Goal: Task Accomplishment & Management: Use online tool/utility

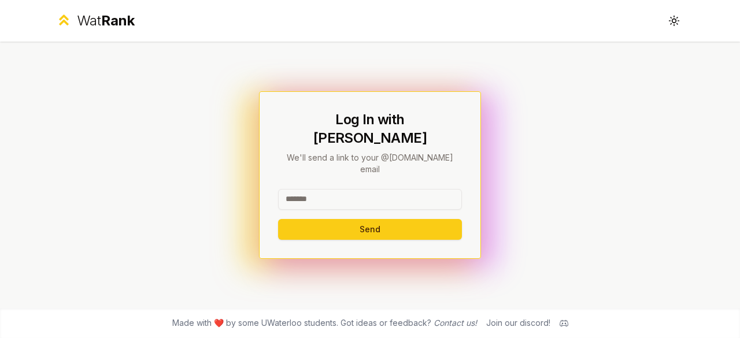
click at [336, 189] on input at bounding box center [370, 199] width 184 height 21
type input "********"
click at [315, 219] on button "Send" at bounding box center [370, 229] width 184 height 21
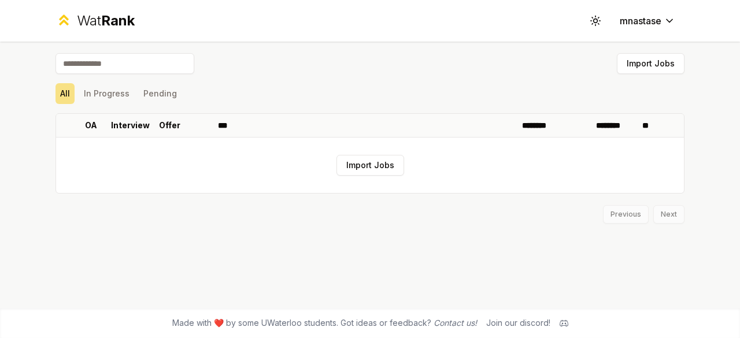
click at [376, 164] on button "Import Jobs" at bounding box center [370, 165] width 68 height 21
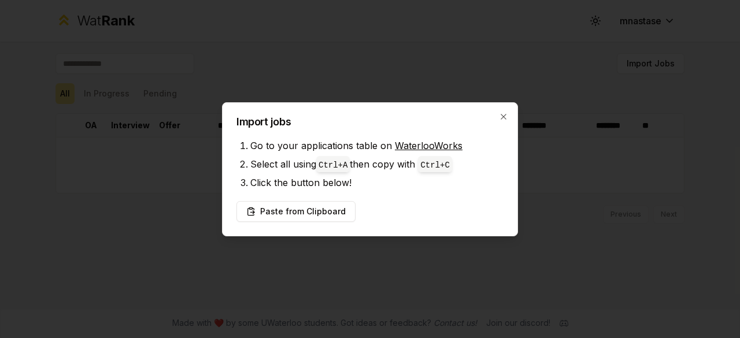
click at [320, 212] on button "Paste from Clipboard" at bounding box center [295, 211] width 119 height 21
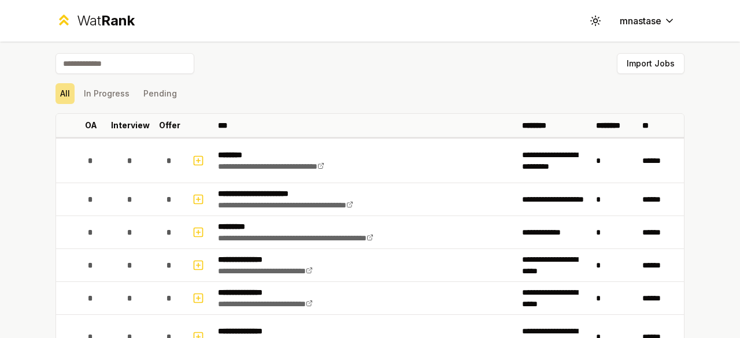
click at [636, 66] on button "Import Jobs" at bounding box center [651, 63] width 68 height 21
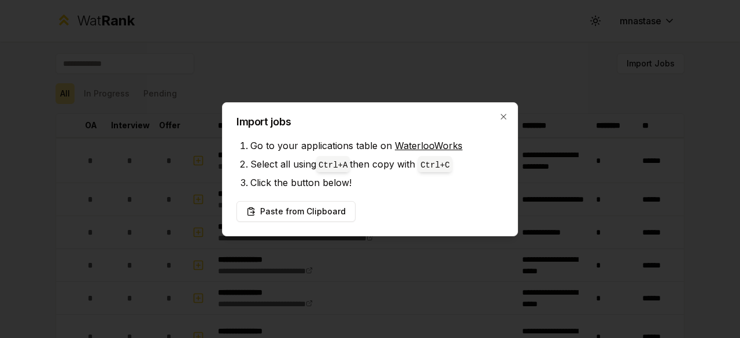
click at [286, 213] on button "Paste from Clipboard" at bounding box center [295, 211] width 119 height 21
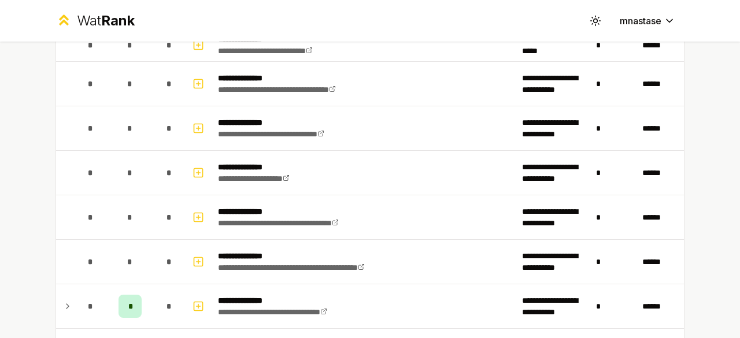
scroll to position [464, 0]
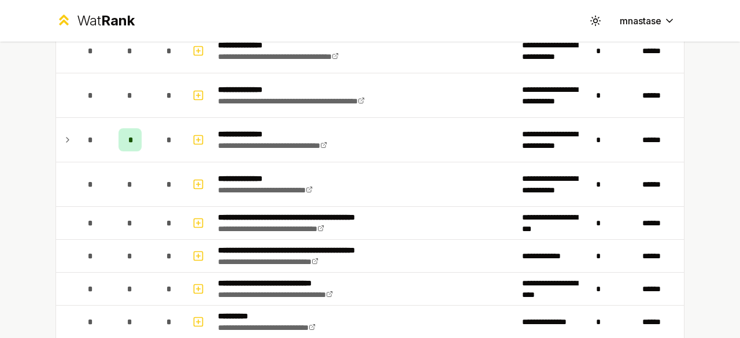
click at [128, 135] on span "*" at bounding box center [129, 140] width 3 height 12
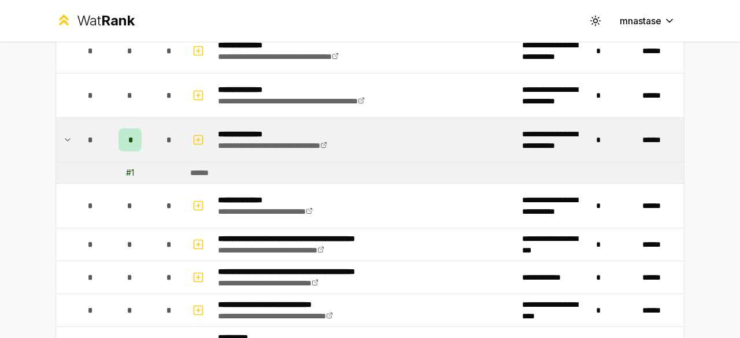
click at [131, 170] on td "# 1" at bounding box center [130, 172] width 46 height 21
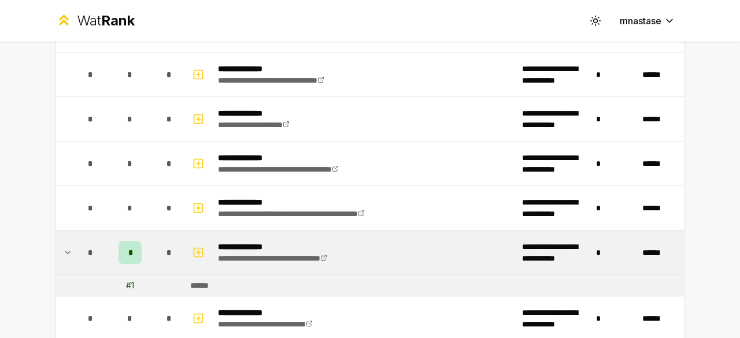
scroll to position [0, 0]
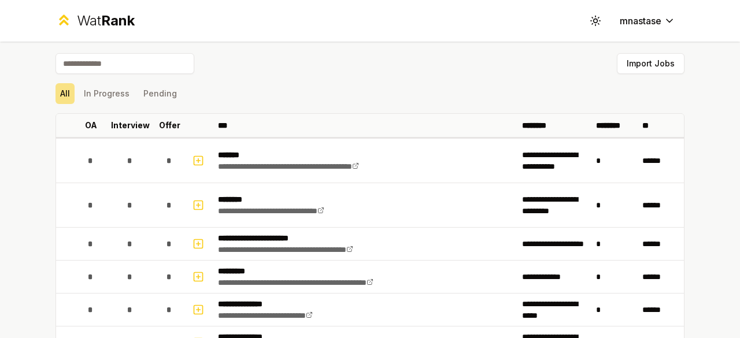
click at [123, 92] on button "In Progress" at bounding box center [106, 93] width 55 height 21
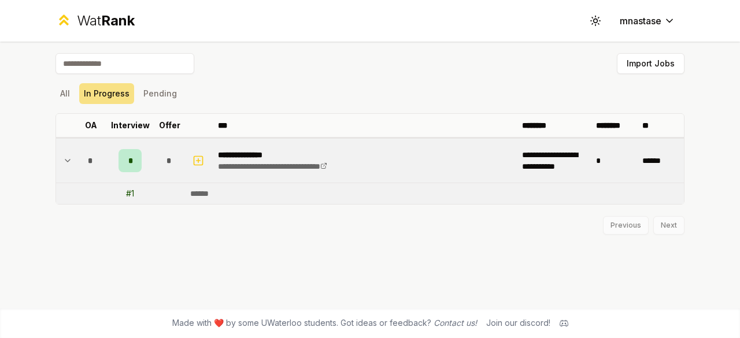
click at [149, 92] on button "Pending" at bounding box center [160, 93] width 43 height 21
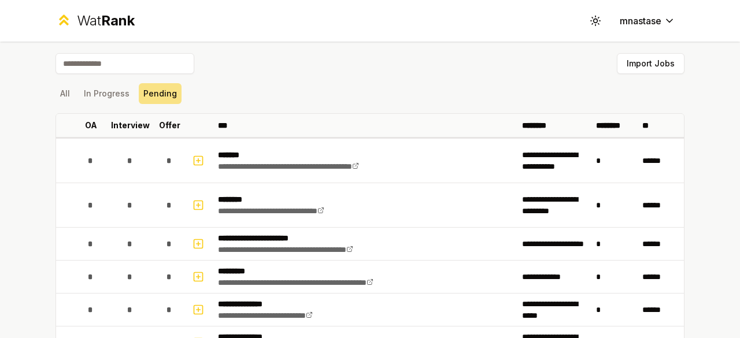
click at [108, 97] on button "In Progress" at bounding box center [106, 93] width 55 height 21
